Goal: Navigation & Orientation: Find specific page/section

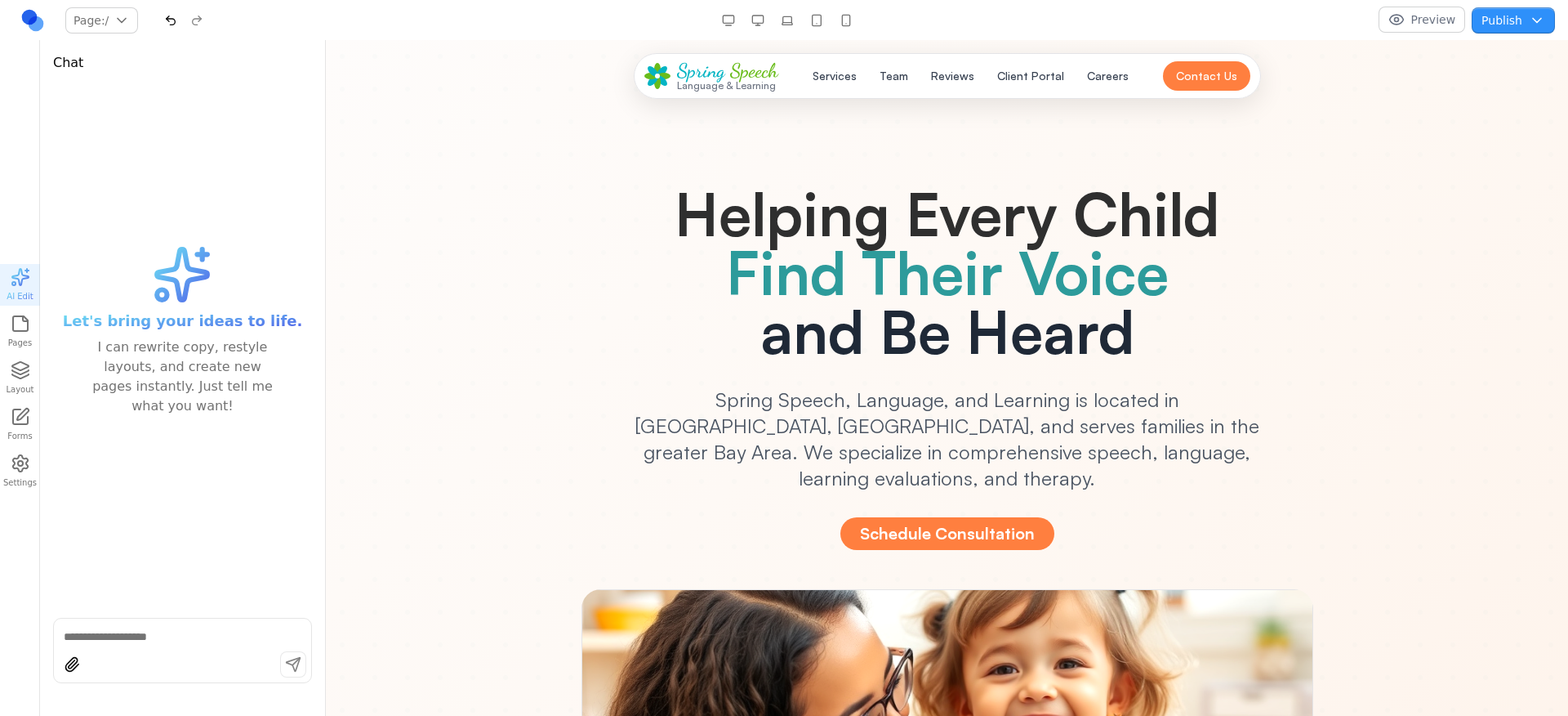
click at [1504, 20] on button "Publish" at bounding box center [1512, 20] width 83 height 26
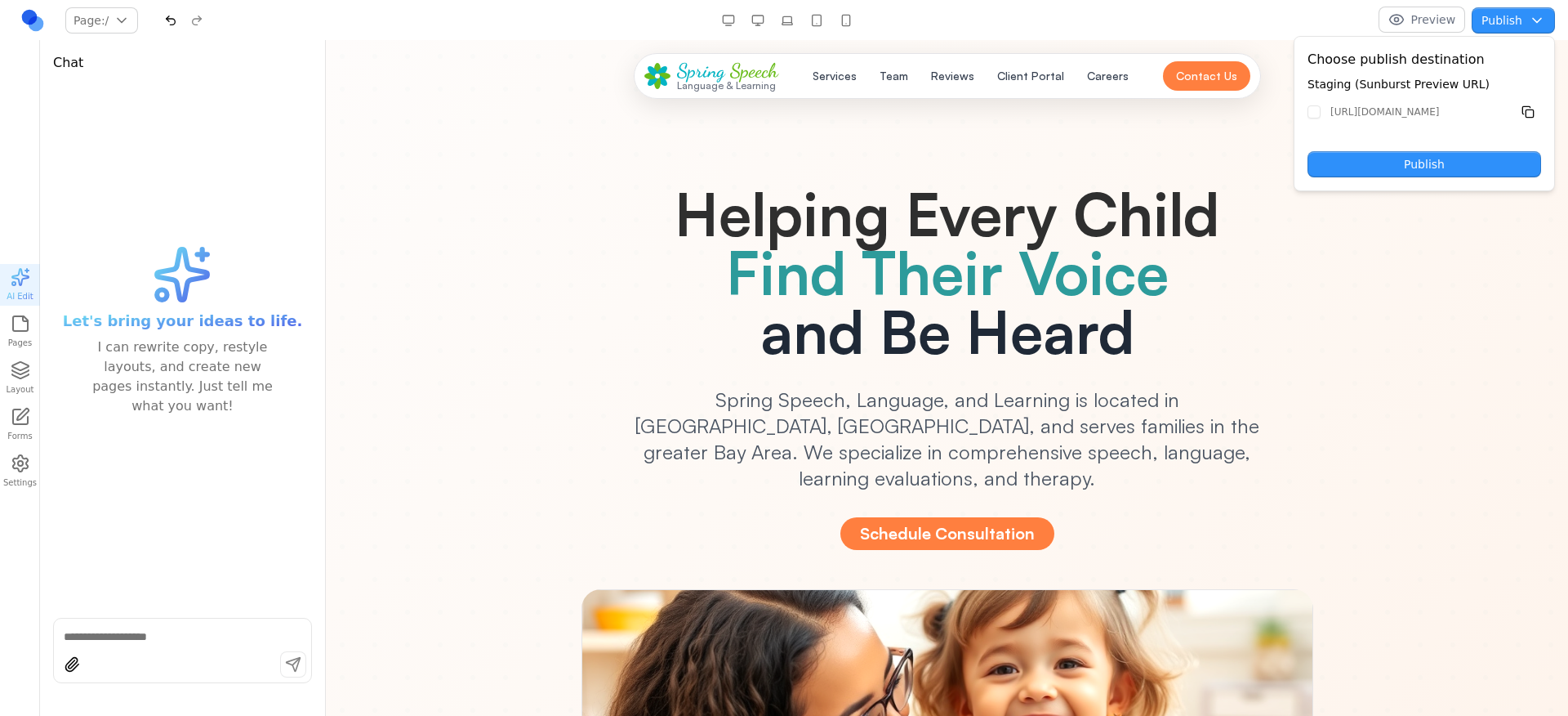
click at [1508, 151] on button "Publish" at bounding box center [1424, 164] width 234 height 26
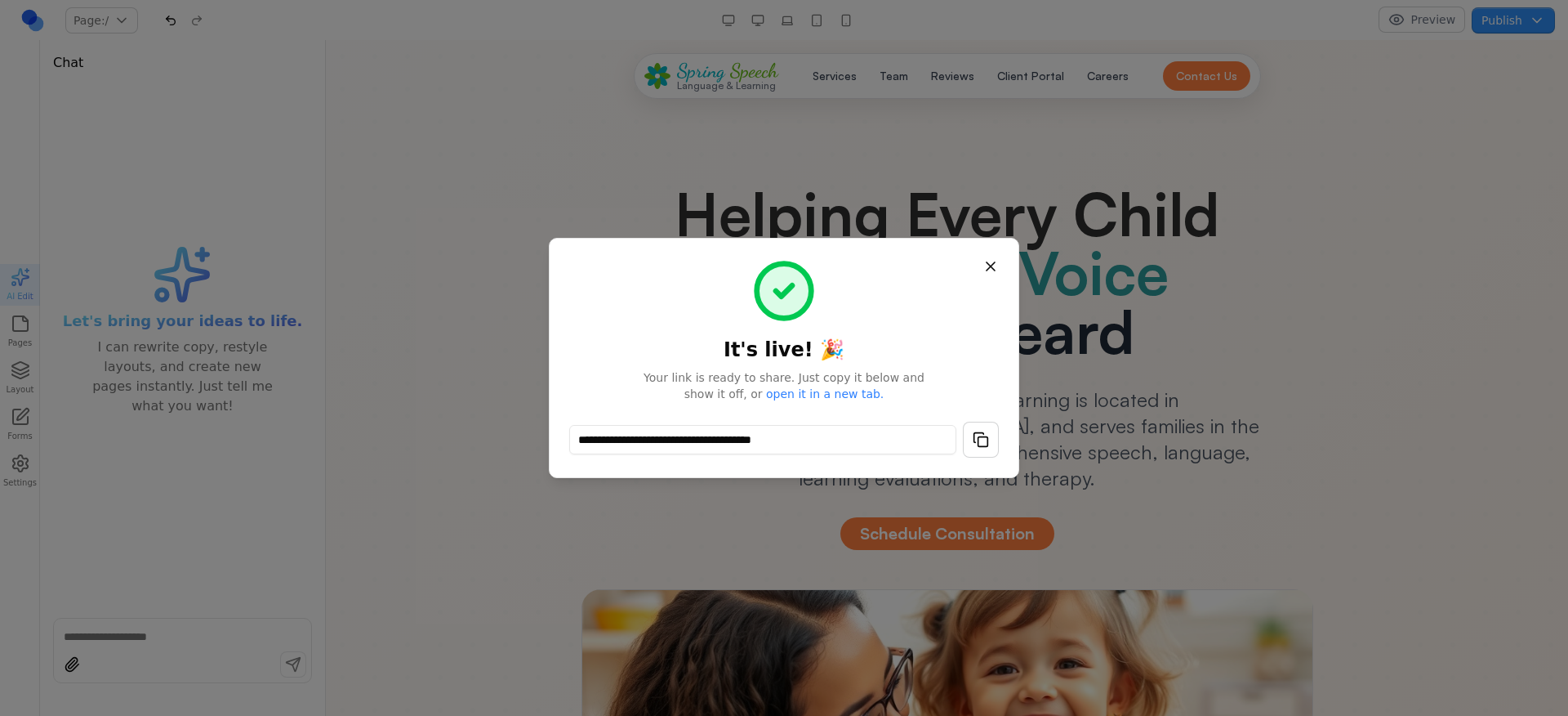
click at [990, 258] on button "Close" at bounding box center [990, 266] width 30 height 30
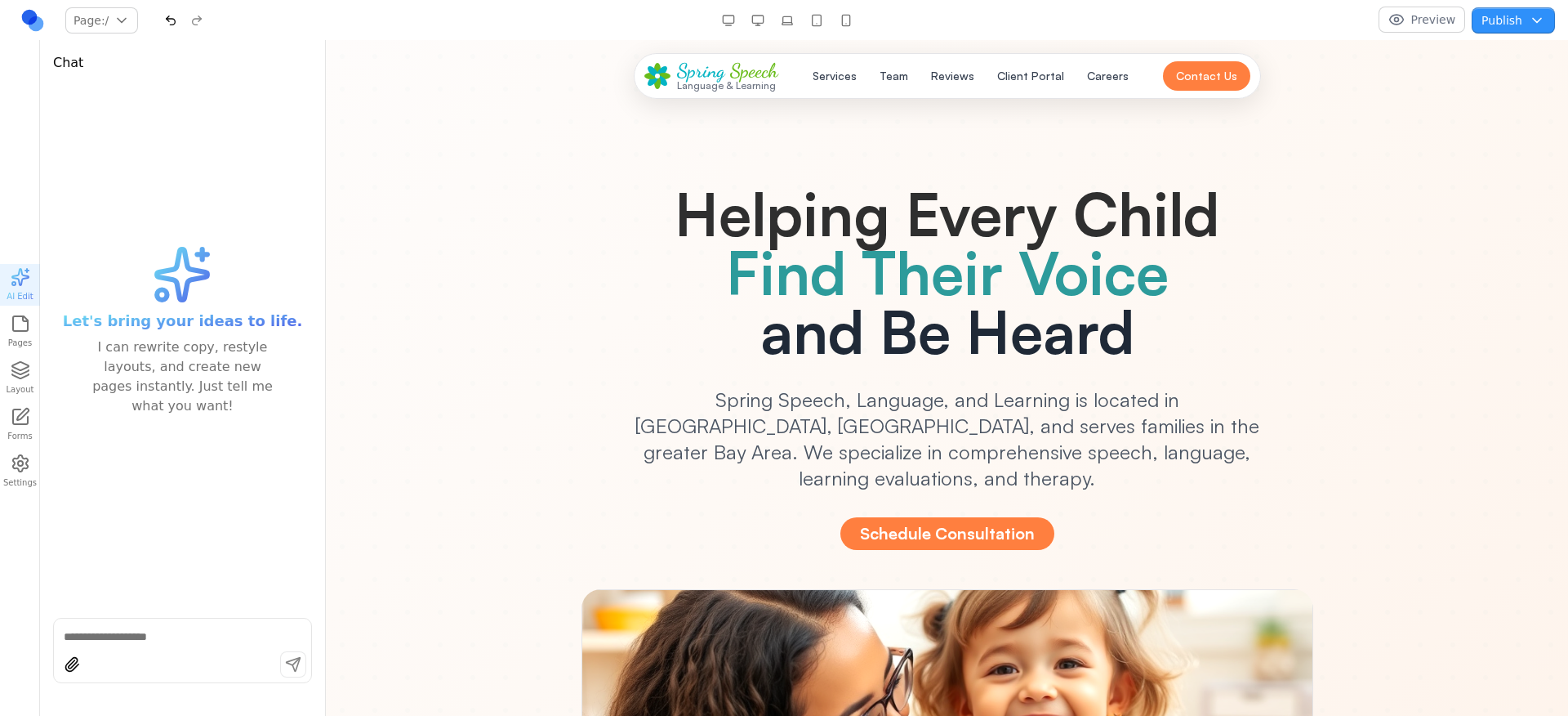
click at [19, 10] on link at bounding box center [32, 20] width 26 height 26
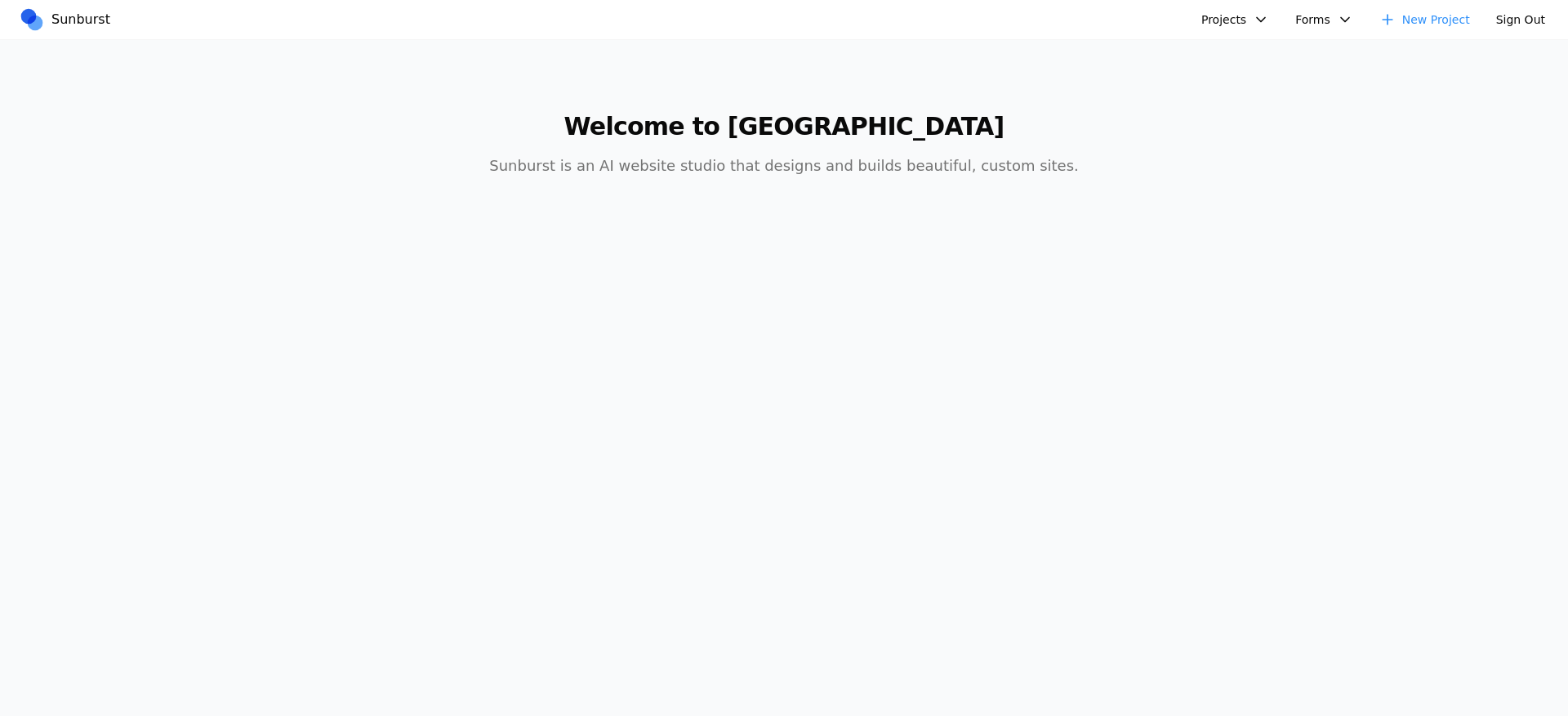
click at [1202, 17] on button "Projects" at bounding box center [1235, 19] width 87 height 26
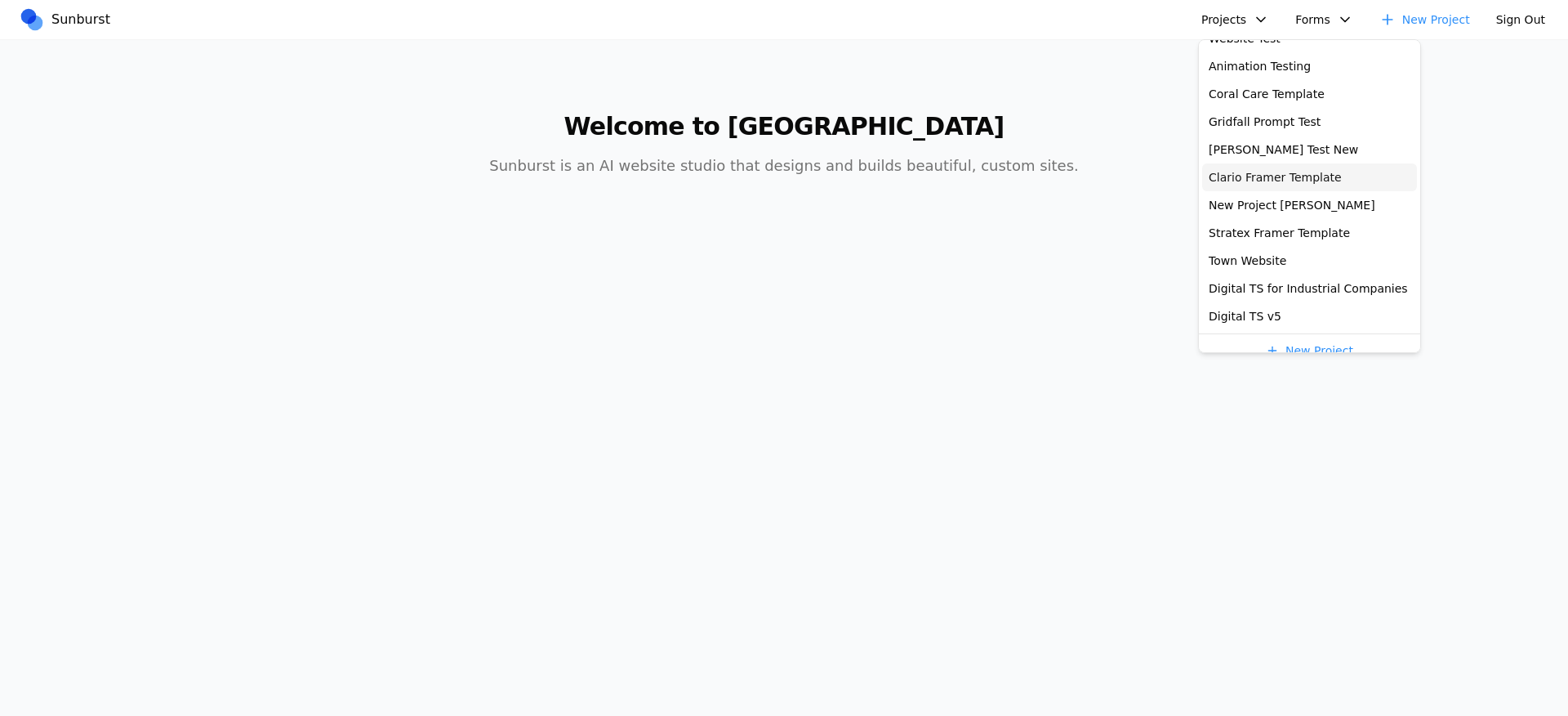
scroll to position [256, 0]
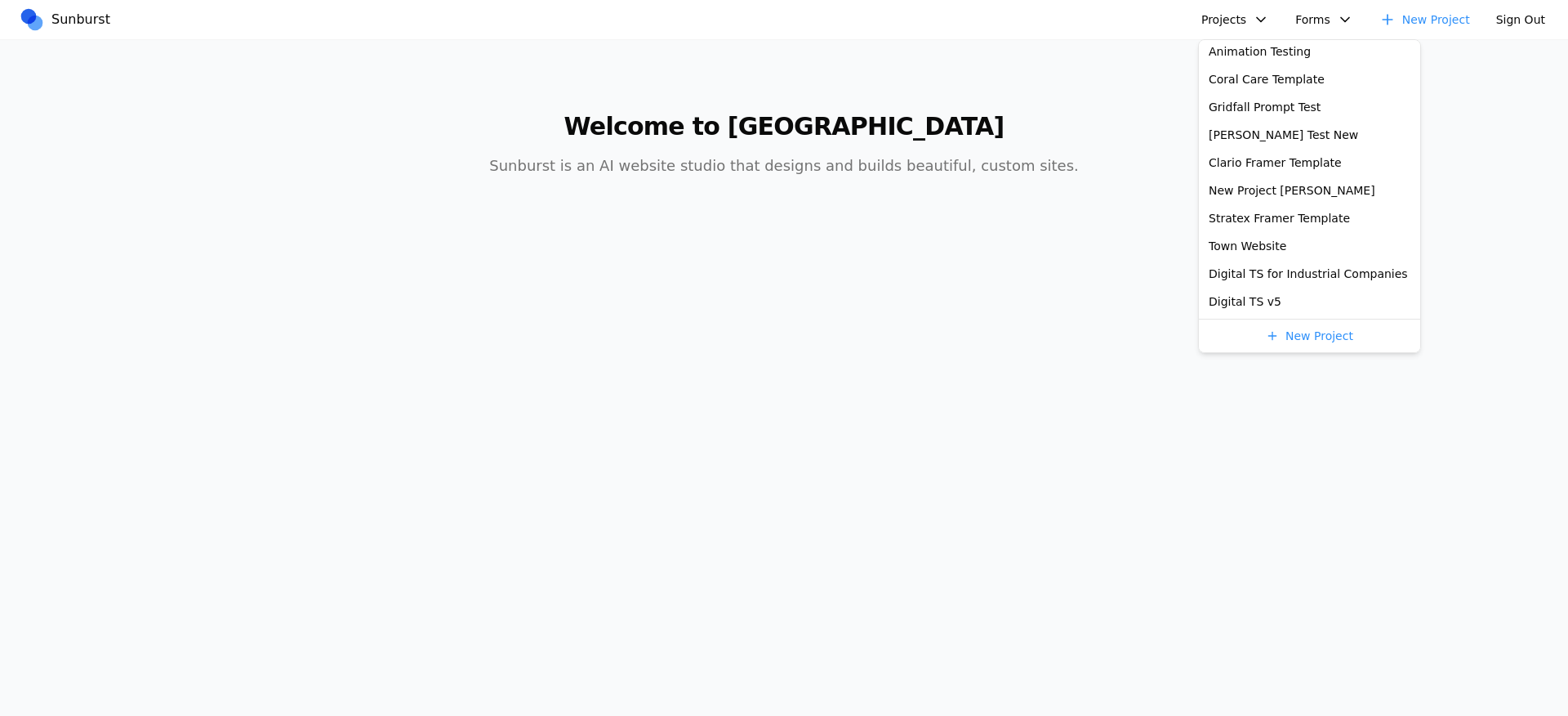
click at [1062, 185] on main "Welcome to Sunburst Sunburst is an AI website studio that designs and builds be…" at bounding box center [784, 134] width 1255 height 189
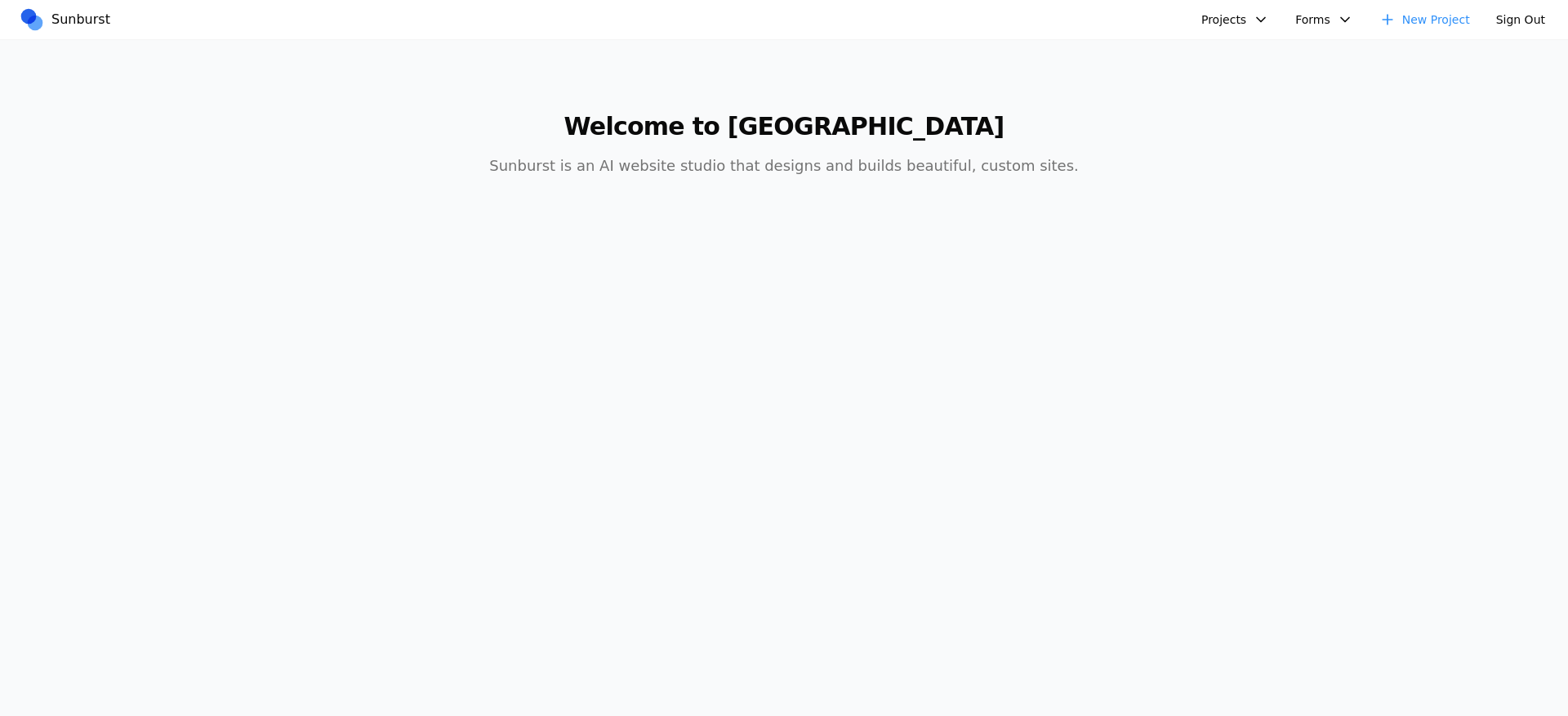
click at [1228, 15] on button "Projects" at bounding box center [1235, 19] width 87 height 26
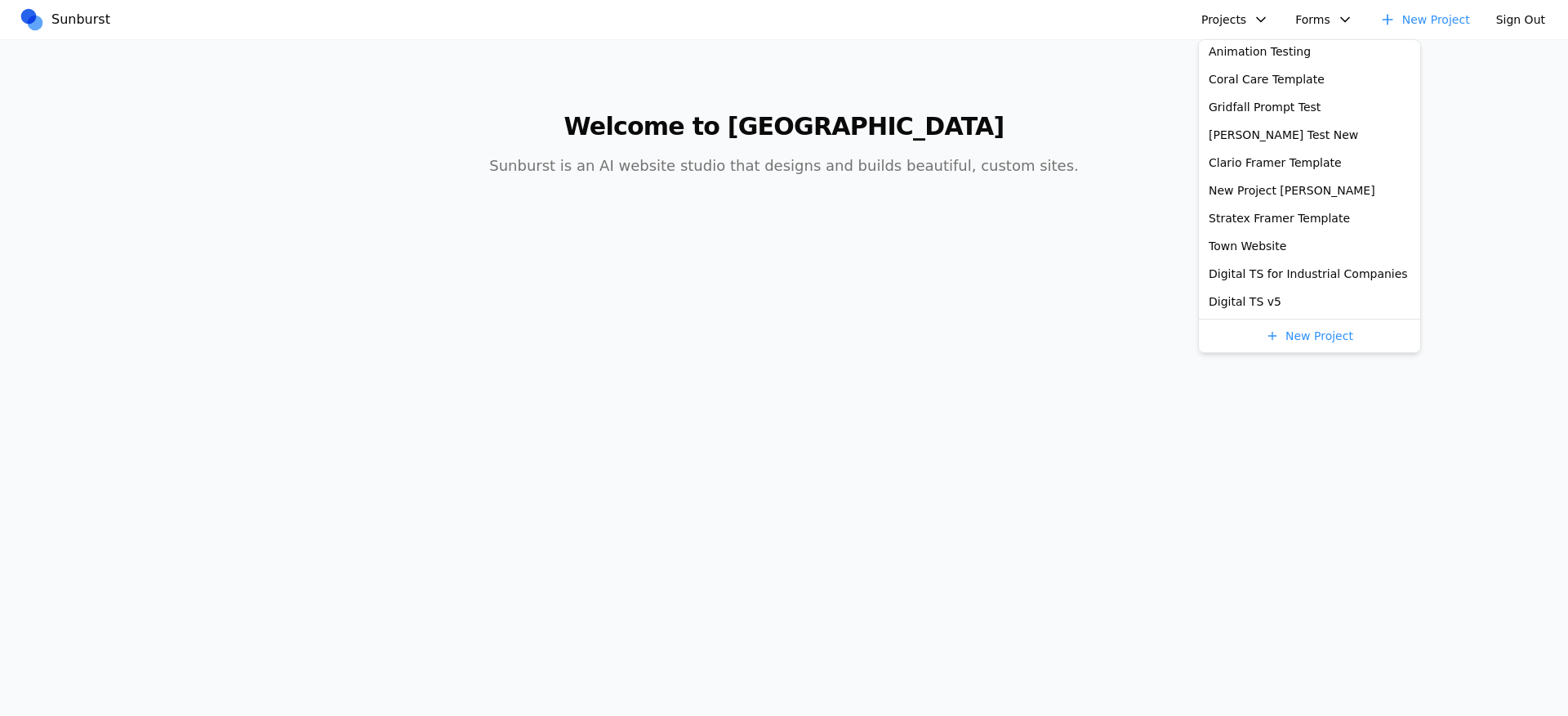
scroll to position [239, 0]
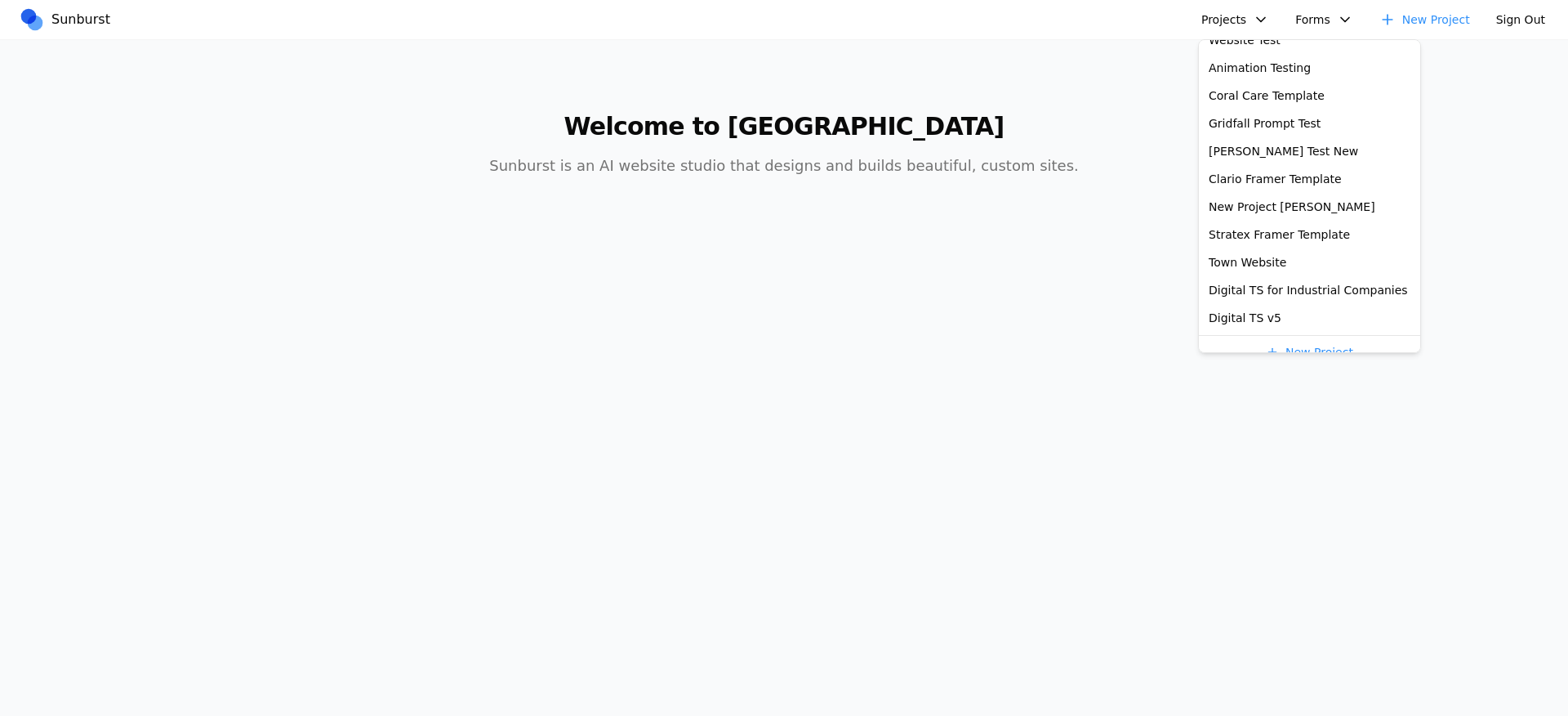
click at [1227, 13] on button "Projects" at bounding box center [1235, 19] width 87 height 26
